Goal: Task Accomplishment & Management: Complete application form

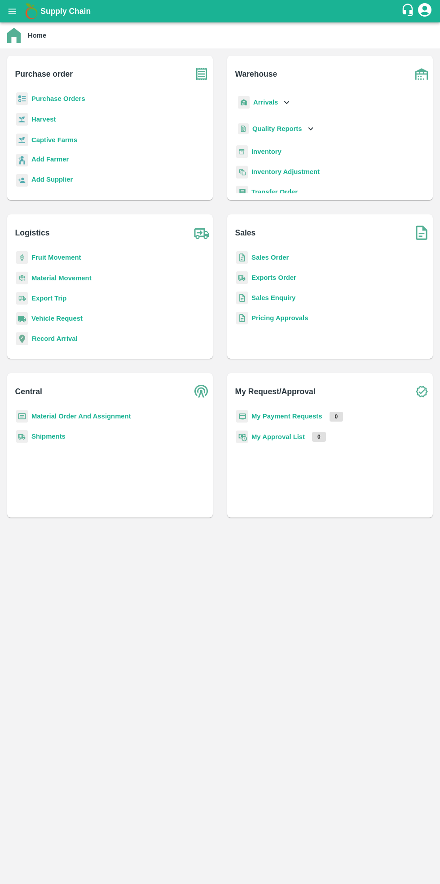
click at [73, 100] on b "Purchase Orders" at bounding box center [58, 98] width 54 height 7
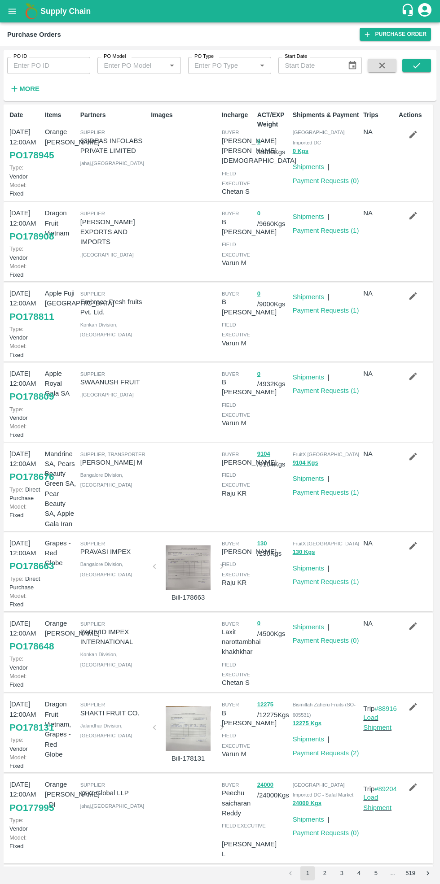
click at [331, 177] on link "Payment Requests ( 0 )" at bounding box center [326, 180] width 66 height 7
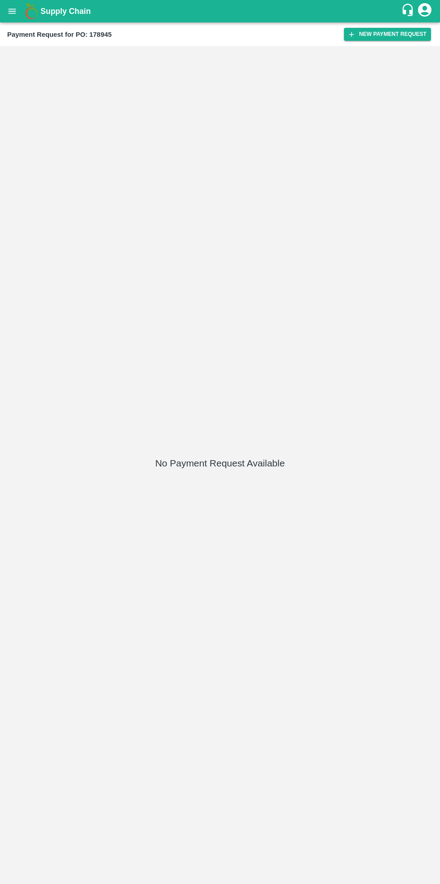
click at [389, 37] on button "New Payment Request" at bounding box center [387, 34] width 87 height 13
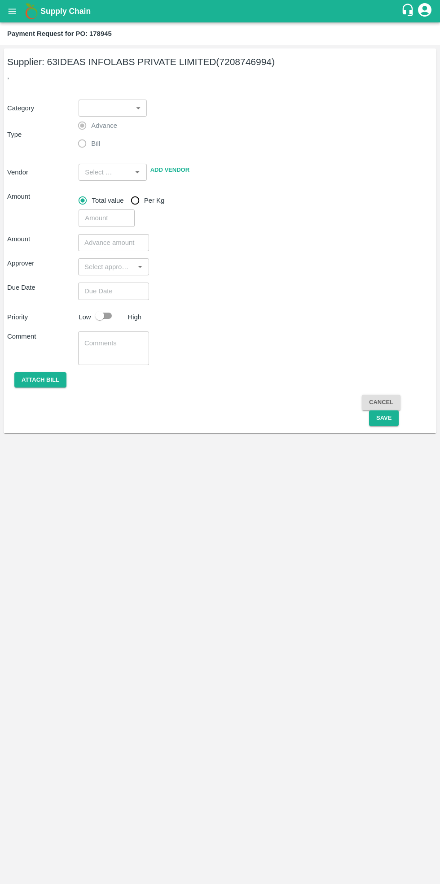
click at [95, 147] on span "Bill" at bounding box center [95, 144] width 9 height 10
click at [85, 142] on label "Bill" at bounding box center [86, 144] width 27 height 18
click at [94, 143] on span "Bill" at bounding box center [95, 144] width 9 height 10
click at [122, 108] on body "Supply Chain Payment Request for PO: 178945 Supplier: 63IDEAS INFOLABS PRIVATE …" at bounding box center [220, 442] width 440 height 884
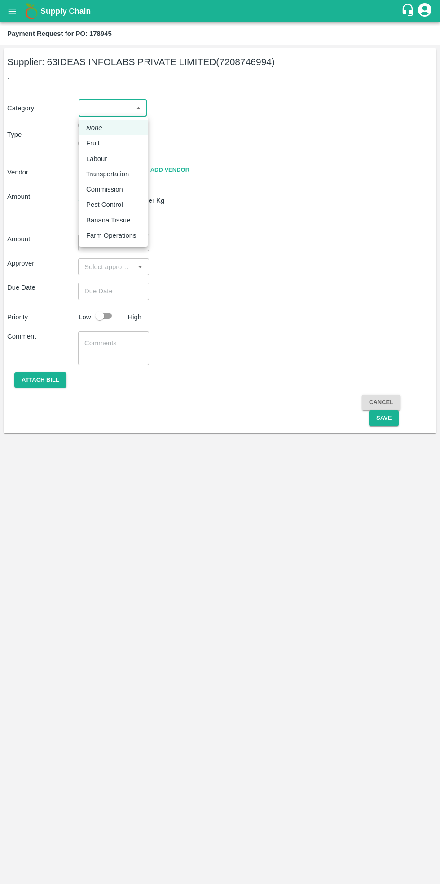
click at [115, 143] on div "Fruit" at bounding box center [113, 143] width 54 height 10
type input "1"
type input "63IDEAS INFOLABS PRIVATE LIMITED - 7208746994(Supplier)"
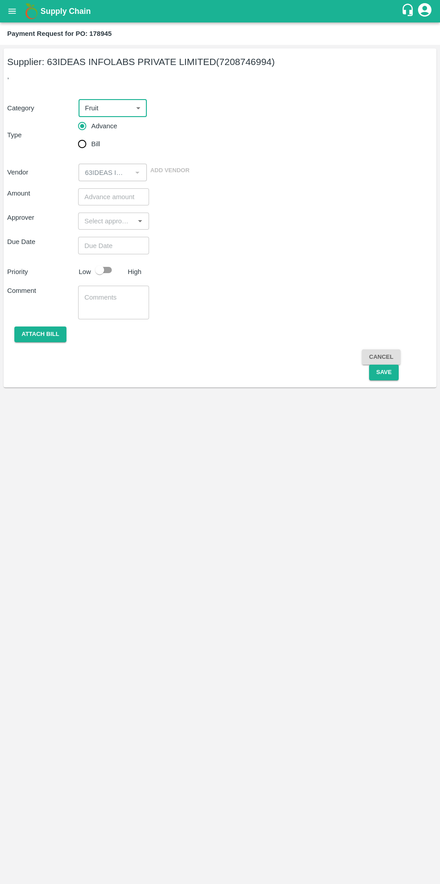
click at [88, 143] on input "Bill" at bounding box center [82, 144] width 18 height 18
radio input "true"
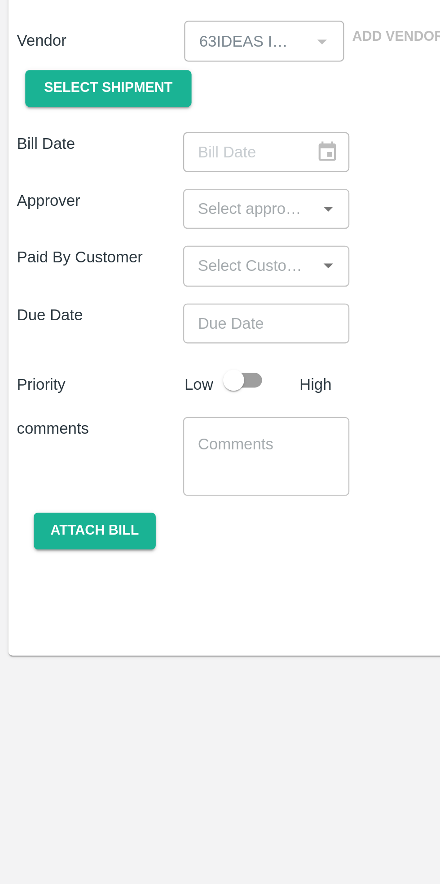
click at [139, 219] on div "​" at bounding box center [113, 219] width 71 height 17
click at [144, 219] on div "​" at bounding box center [113, 219] width 71 height 17
click at [39, 382] on button "Attach bill" at bounding box center [40, 382] width 52 height 16
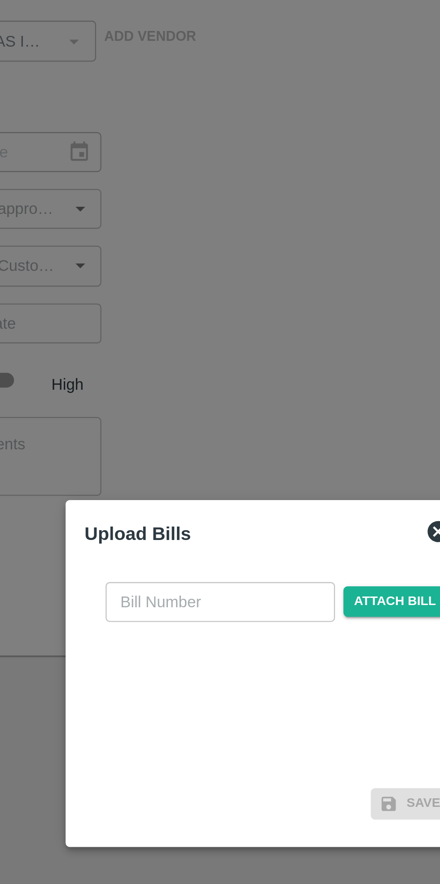
click at [259, 412] on span "Attach bill" at bounding box center [274, 411] width 44 height 13
click at [0, 0] on input "Attach bill" at bounding box center [0, 0] width 0 height 0
